Goal: Complete application form: Complete application form

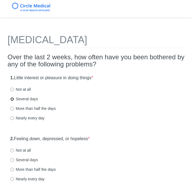
click at [13, 99] on input "Several days" at bounding box center [12, 99] width 4 height 4
radio input "true"
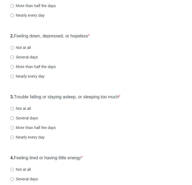
scroll to position [104, 0]
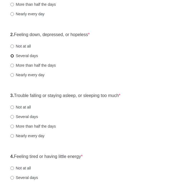
click at [13, 54] on input "Several days" at bounding box center [12, 56] width 4 height 4
radio input "true"
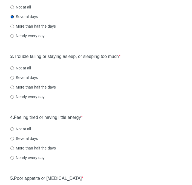
scroll to position [144, 0]
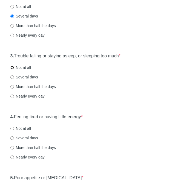
click at [12, 67] on input "Not at all" at bounding box center [12, 68] width 4 height 4
radio input "true"
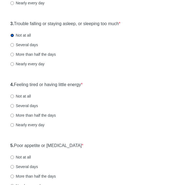
scroll to position [177, 0]
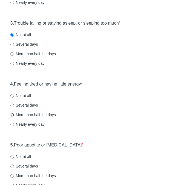
click at [12, 116] on input "More than half the days" at bounding box center [12, 115] width 4 height 4
radio input "true"
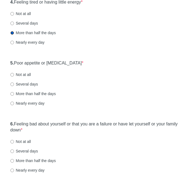
scroll to position [259, 0]
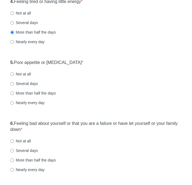
click at [11, 81] on label "Several days" at bounding box center [24, 83] width 28 height 5
click at [11, 82] on input "Several days" at bounding box center [12, 84] width 4 height 4
radio input "true"
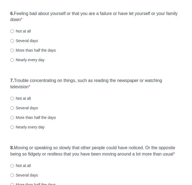
scroll to position [368, 0]
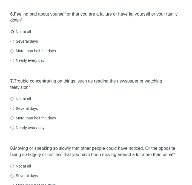
click at [10, 33] on input "Not at all" at bounding box center [12, 32] width 4 height 4
radio input "true"
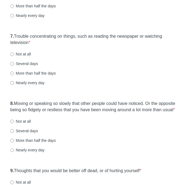
scroll to position [417, 0]
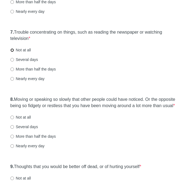
click at [13, 51] on input "Not at all" at bounding box center [12, 50] width 4 height 4
radio input "true"
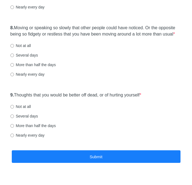
scroll to position [490, 0]
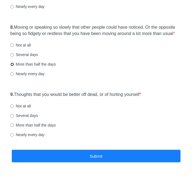
click at [13, 66] on input "More than half the days" at bounding box center [12, 65] width 4 height 4
radio input "true"
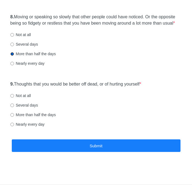
scroll to position [506, 0]
click at [12, 95] on input "Not at all" at bounding box center [12, 96] width 4 height 4
radio input "true"
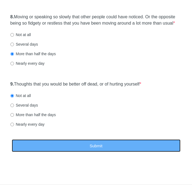
click at [68, 146] on button "Submit" at bounding box center [96, 145] width 168 height 13
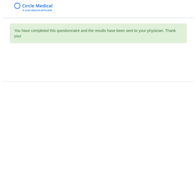
scroll to position [0, 0]
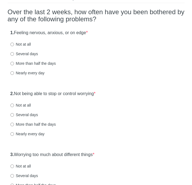
scroll to position [45, 0]
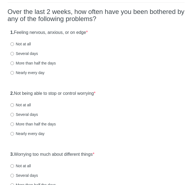
click at [15, 54] on label "Several days" at bounding box center [24, 53] width 28 height 5
click at [14, 54] on input "Several days" at bounding box center [12, 54] width 4 height 4
radio input "true"
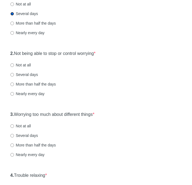
scroll to position [86, 0]
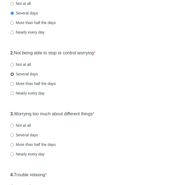
click at [12, 73] on input "Several days" at bounding box center [12, 74] width 4 height 4
radio input "true"
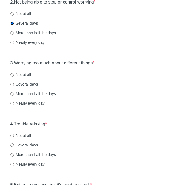
scroll to position [139, 0]
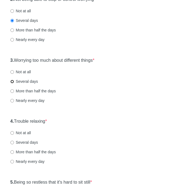
click at [13, 81] on input "Several days" at bounding box center [12, 82] width 4 height 4
radio input "true"
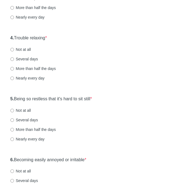
scroll to position [224, 0]
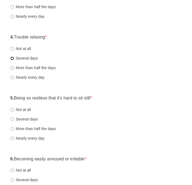
click at [12, 57] on input "Several days" at bounding box center [12, 59] width 4 height 4
radio input "true"
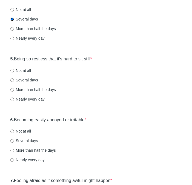
scroll to position [266, 0]
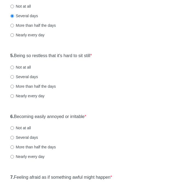
click at [14, 96] on label "Nearly every day" at bounding box center [27, 95] width 34 height 5
click at [14, 96] on input "Nearly every day" at bounding box center [12, 96] width 4 height 4
radio input "true"
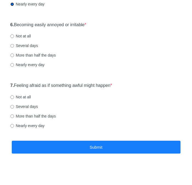
scroll to position [359, 0]
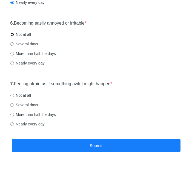
click at [12, 33] on input "Not at all" at bounding box center [12, 35] width 4 height 4
radio input "true"
click at [13, 96] on input "Not at all" at bounding box center [12, 96] width 4 height 4
radio input "true"
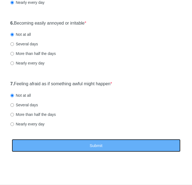
click at [72, 146] on button "Submit" at bounding box center [96, 145] width 168 height 13
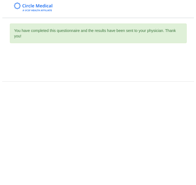
scroll to position [0, 0]
